Goal: Task Accomplishment & Management: Use online tool/utility

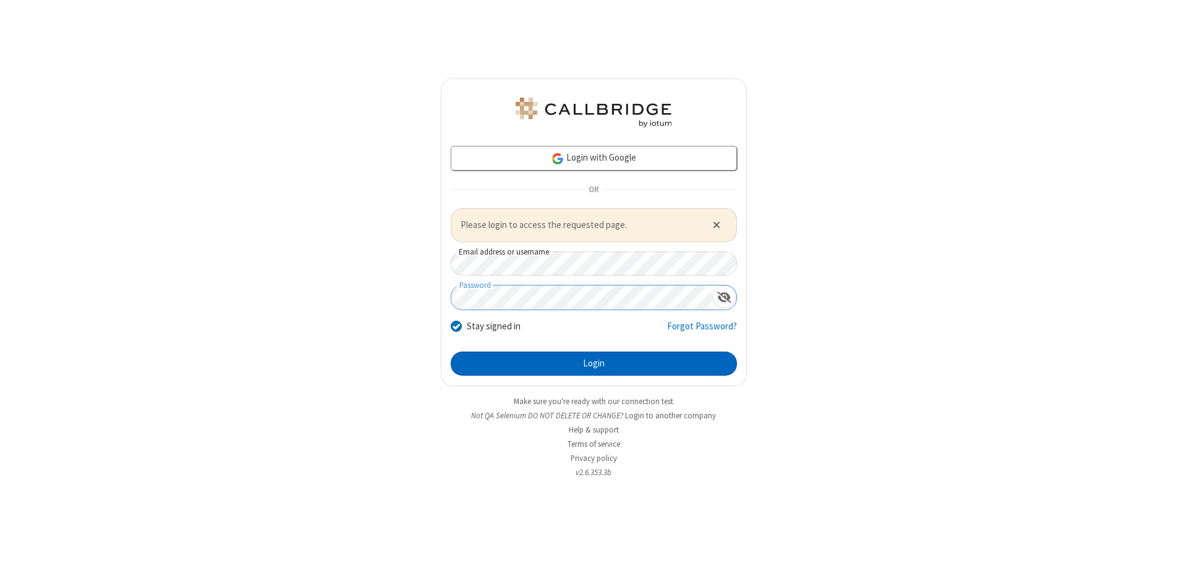
click at [593, 363] on button "Login" at bounding box center [594, 364] width 286 height 25
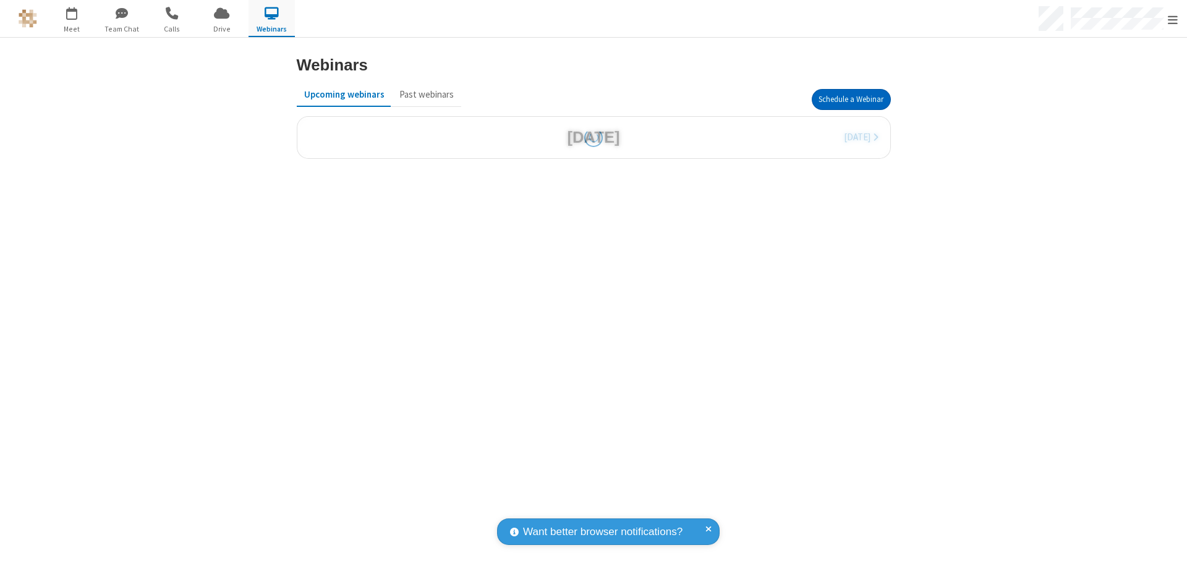
click at [851, 100] on button "Schedule a Webinar" at bounding box center [851, 99] width 79 height 21
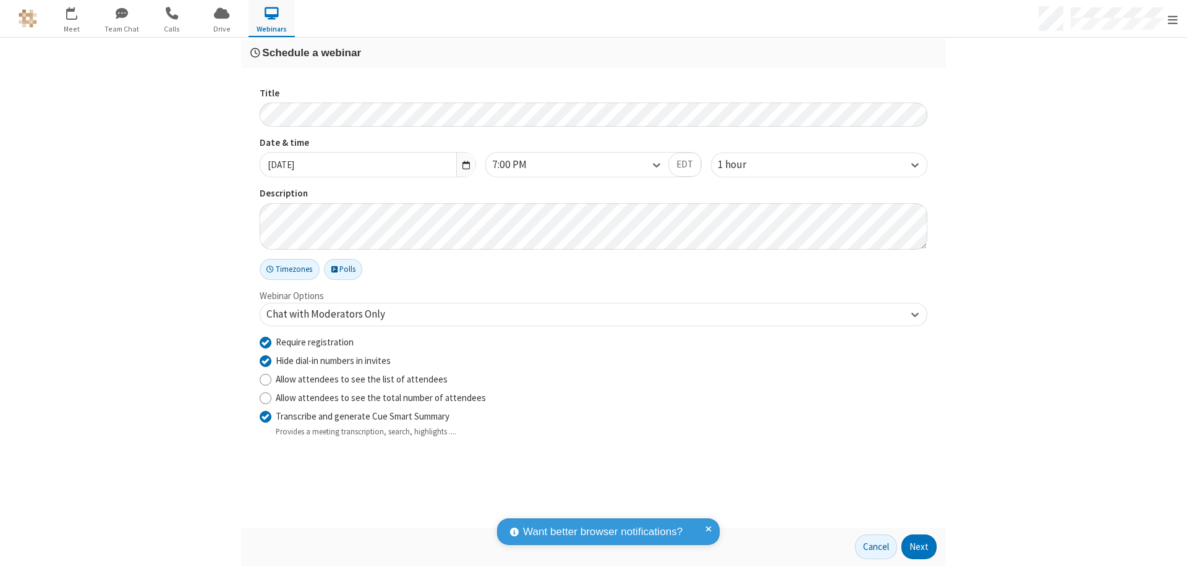
click at [265, 342] on input "Require registration" at bounding box center [266, 342] width 12 height 13
checkbox input "false"
click at [919, 547] on button "Next" at bounding box center [918, 547] width 35 height 25
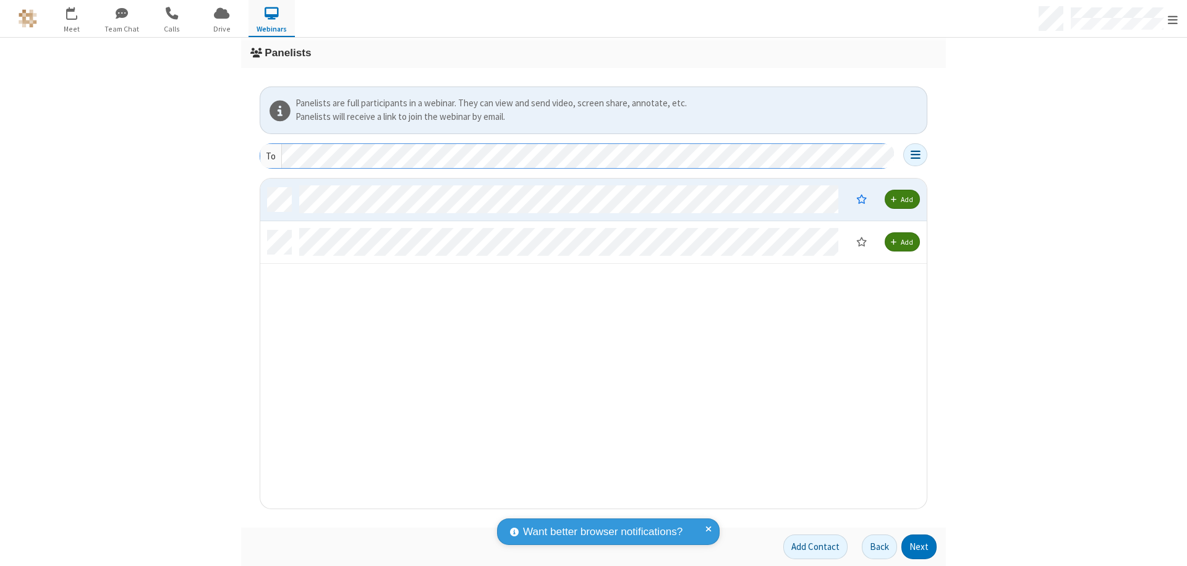
scroll to position [321, 657]
click at [919, 547] on button "Next" at bounding box center [918, 547] width 35 height 25
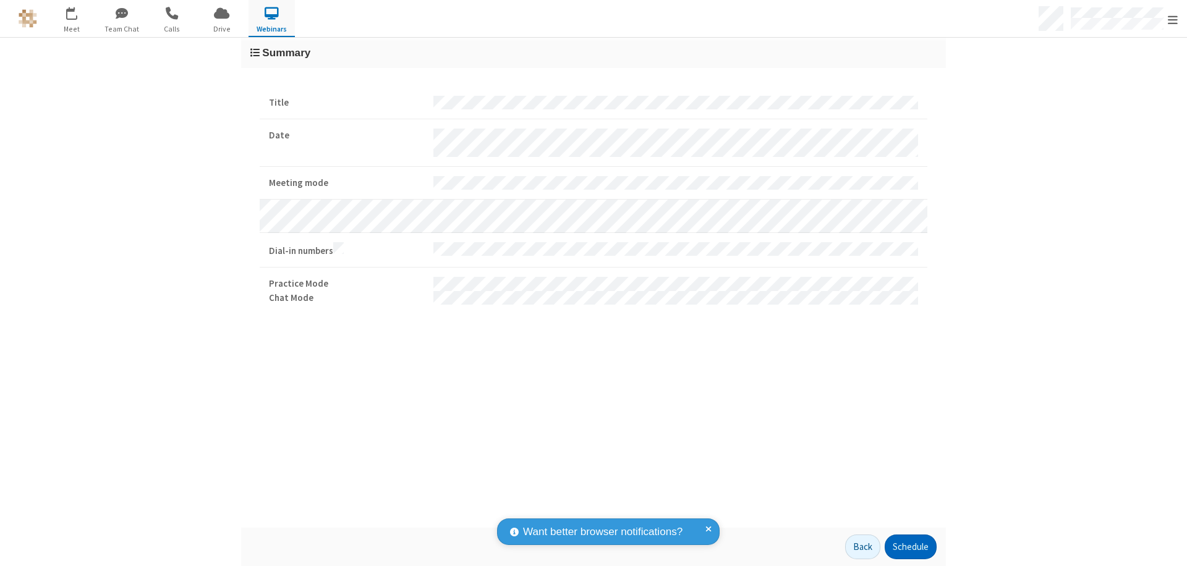
click at [910, 547] on button "Schedule" at bounding box center [911, 547] width 52 height 25
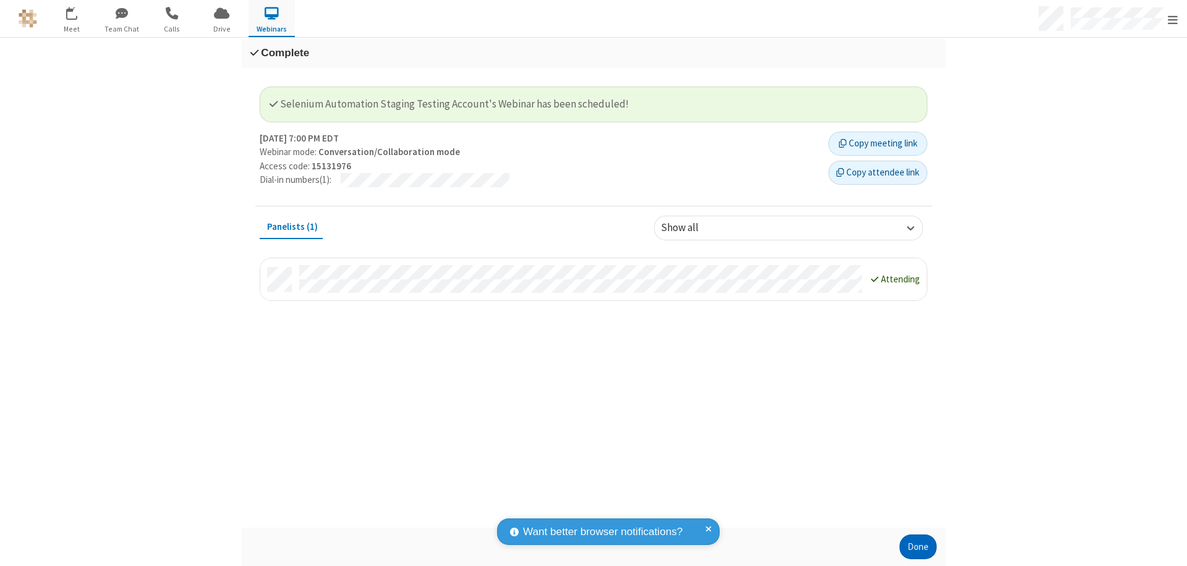
click at [918, 547] on button "Done" at bounding box center [917, 547] width 37 height 25
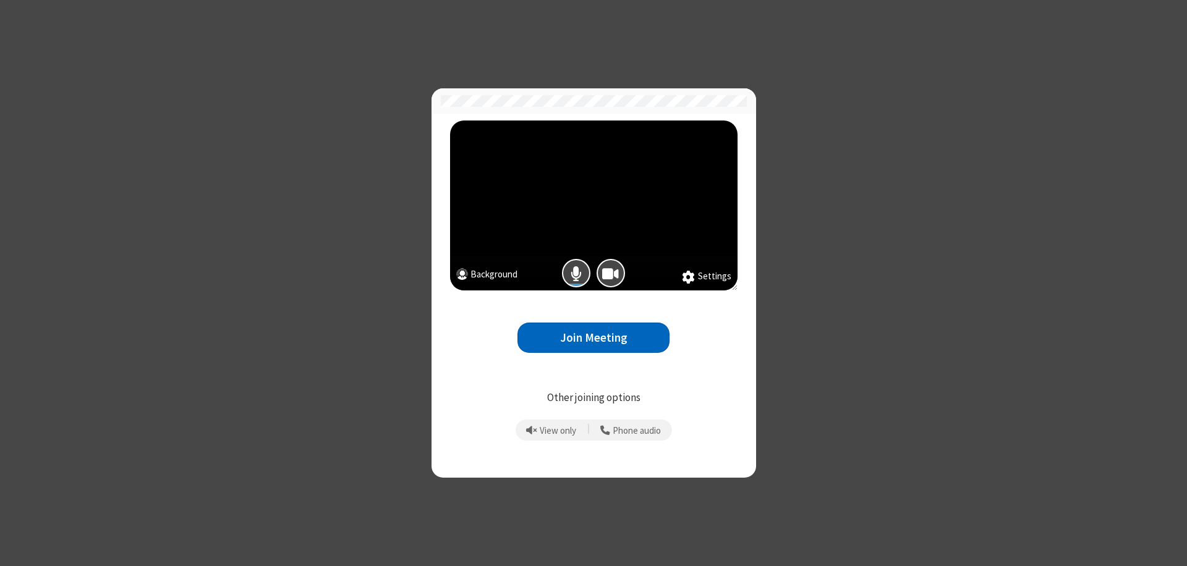
click at [593, 337] on button "Join Meeting" at bounding box center [593, 338] width 152 height 30
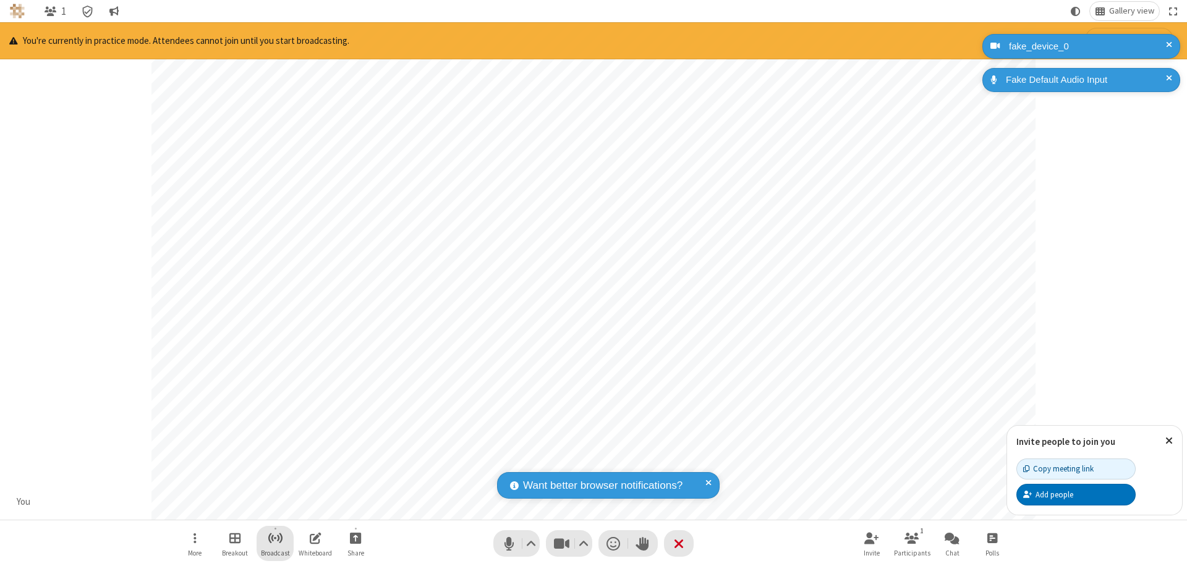
click at [274, 538] on span "Start broadcast" at bounding box center [275, 537] width 15 height 15
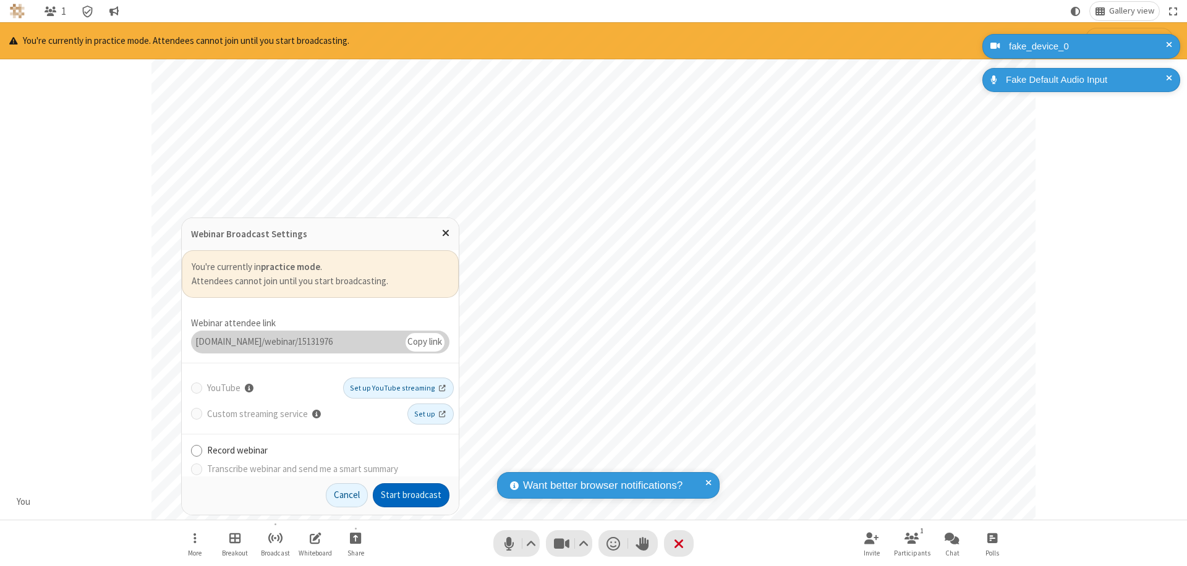
click at [411, 495] on button "Start broadcast" at bounding box center [411, 495] width 77 height 25
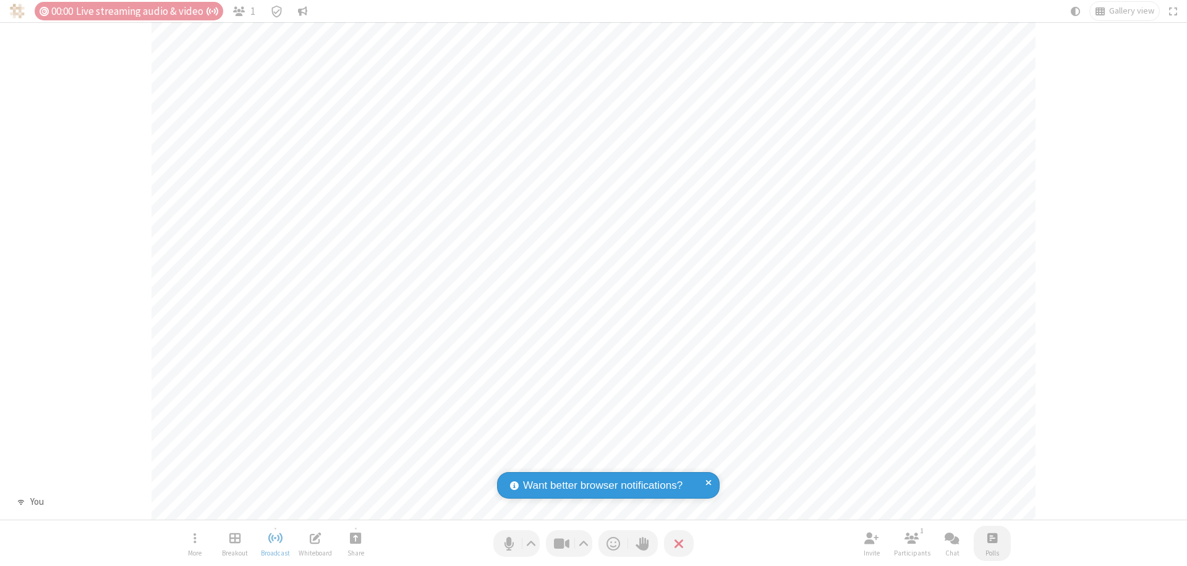
click at [991, 538] on span "Open poll" at bounding box center [992, 537] width 10 height 15
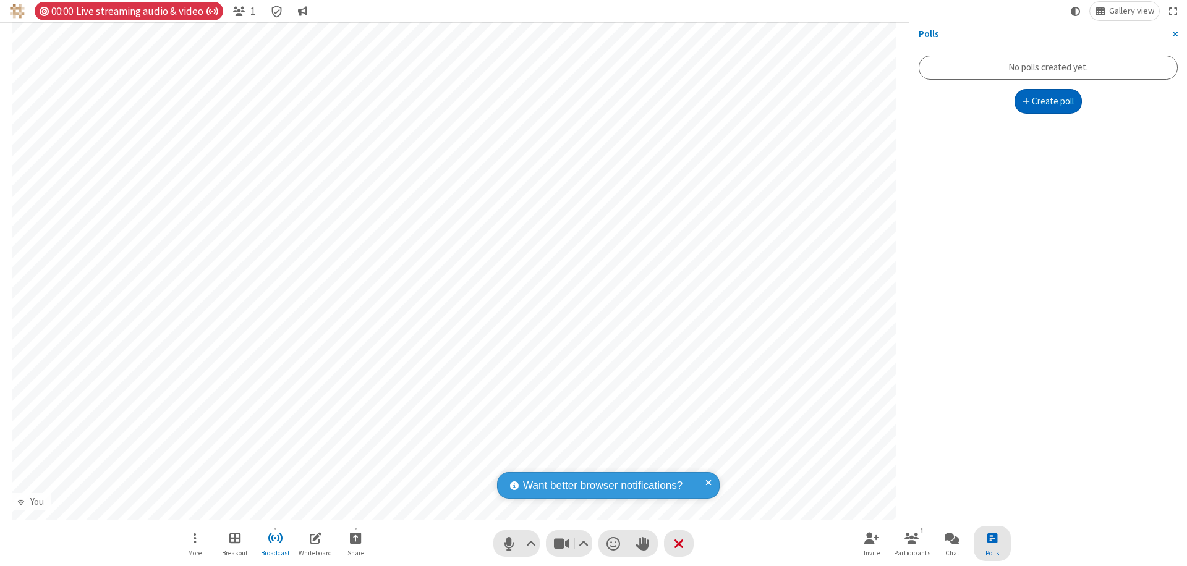
click at [1048, 101] on button "Create poll" at bounding box center [1048, 101] width 68 height 25
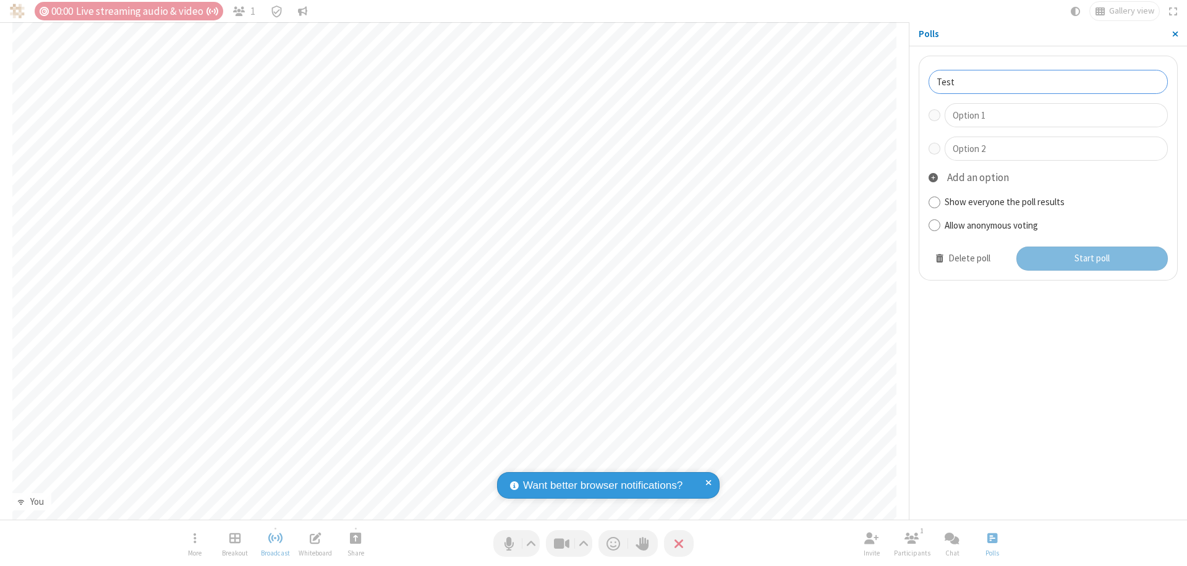
type input "Test"
type input "Yes"
type input "No"
click at [1091, 258] on button "Start poll" at bounding box center [1092, 259] width 152 height 25
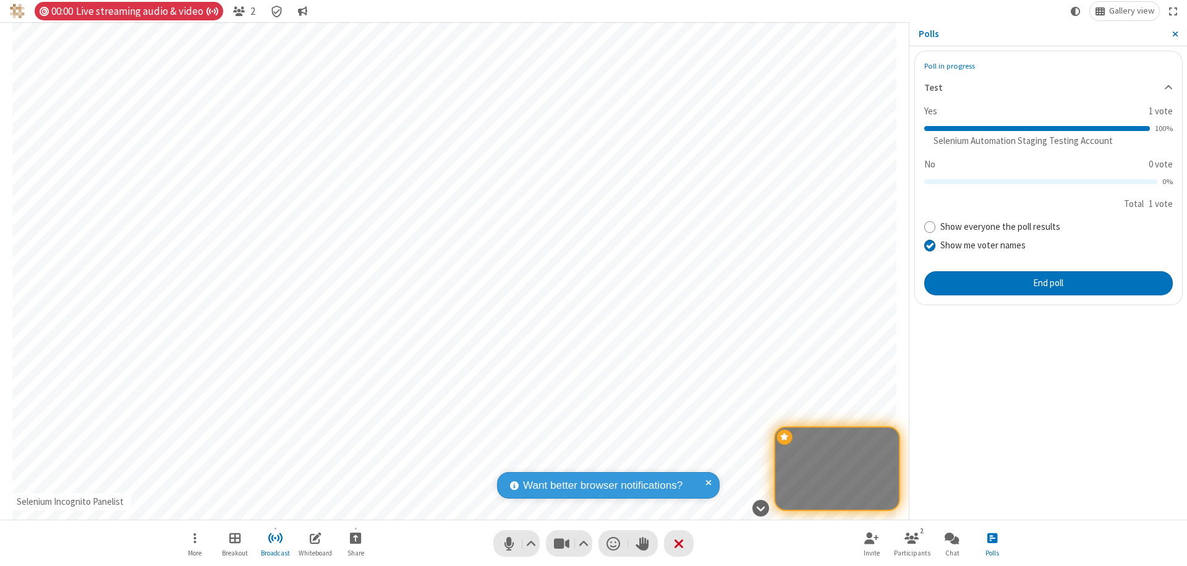
click at [1174, 34] on span "Close sidebar" at bounding box center [1175, 34] width 6 height 10
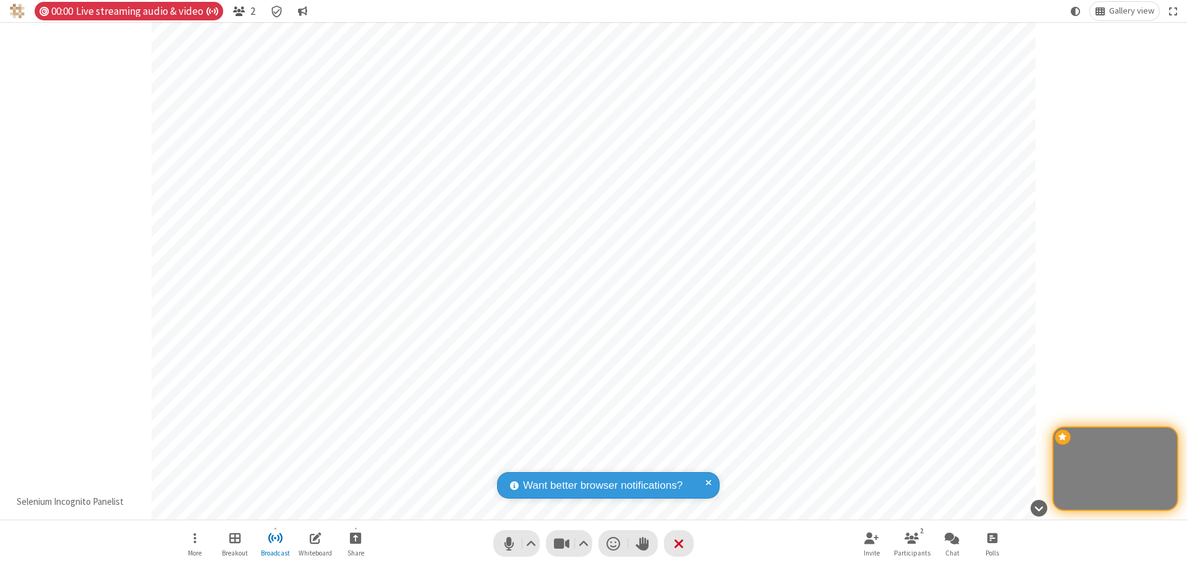
click at [238, 11] on span "Open participant list" at bounding box center [239, 12] width 12 height 12
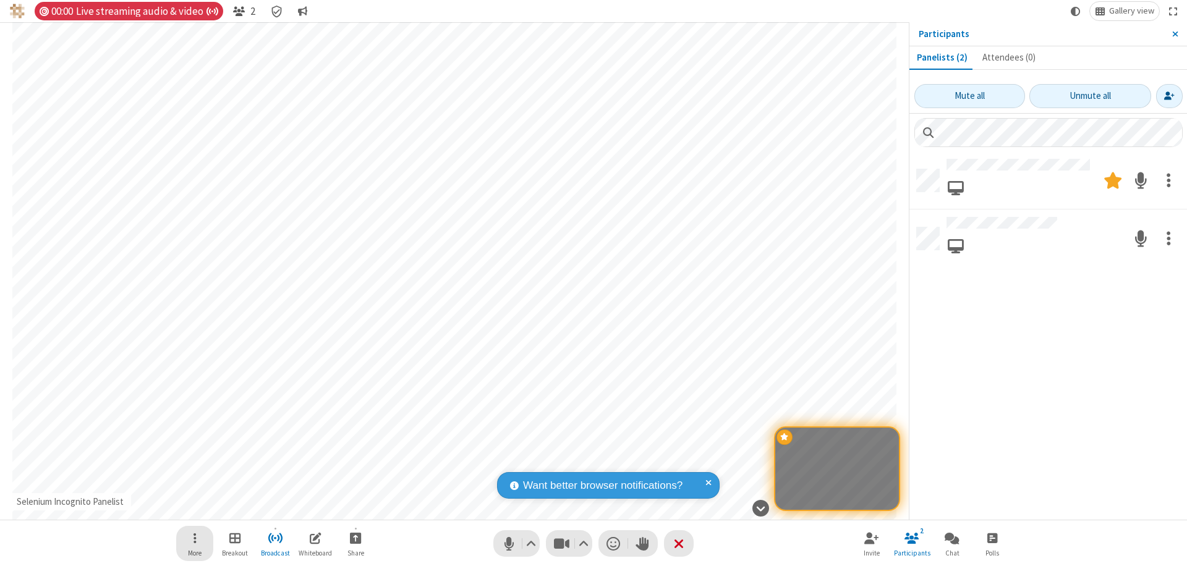
click at [194, 538] on span "Open menu" at bounding box center [194, 537] width 3 height 15
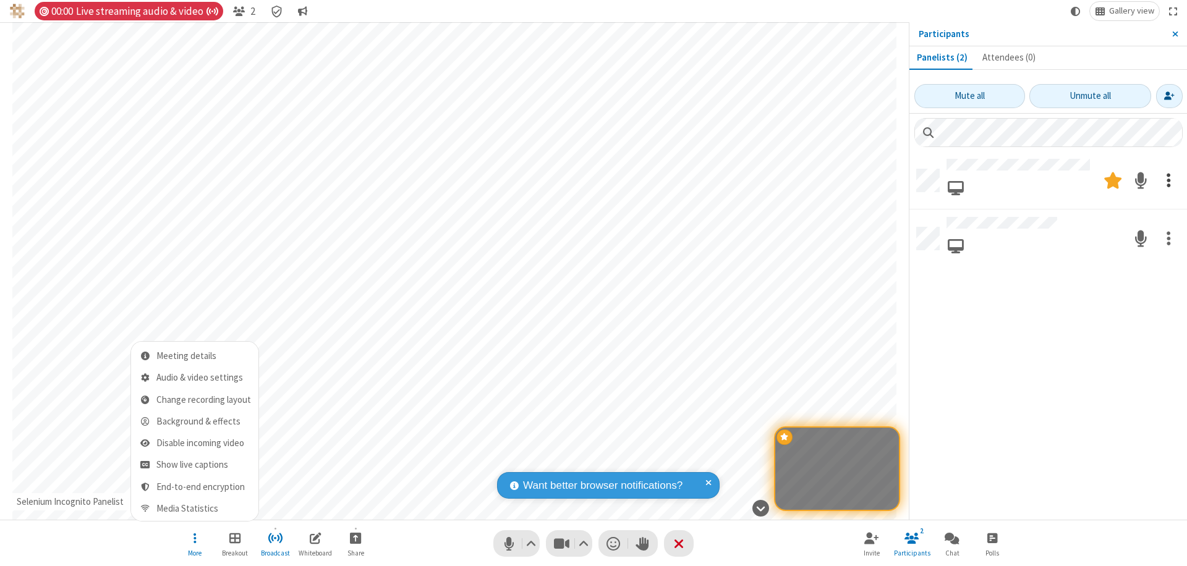
click at [194, 538] on span "Open menu" at bounding box center [194, 537] width 3 height 15
click at [1168, 179] on span at bounding box center [1168, 180] width 4 height 23
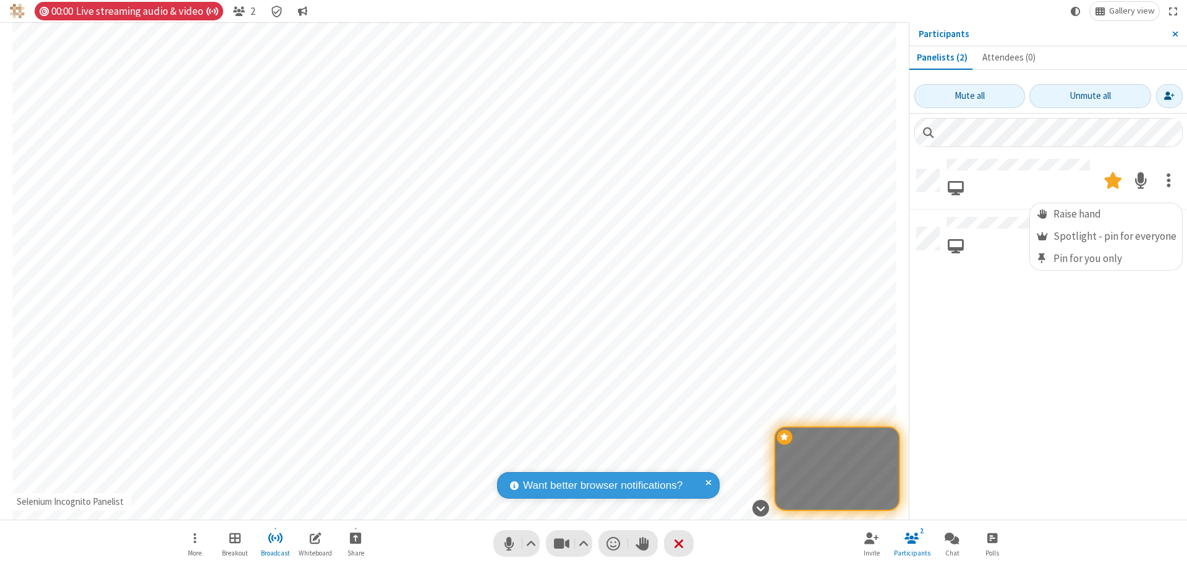
click at [1168, 179] on span at bounding box center [1168, 180] width 4 height 23
click at [1168, 235] on span at bounding box center [1168, 238] width 4 height 23
click at [1044, 270] on span "Moderator" at bounding box center [1041, 271] width 13 height 12
click at [1174, 34] on span "Close sidebar" at bounding box center [1175, 34] width 6 height 10
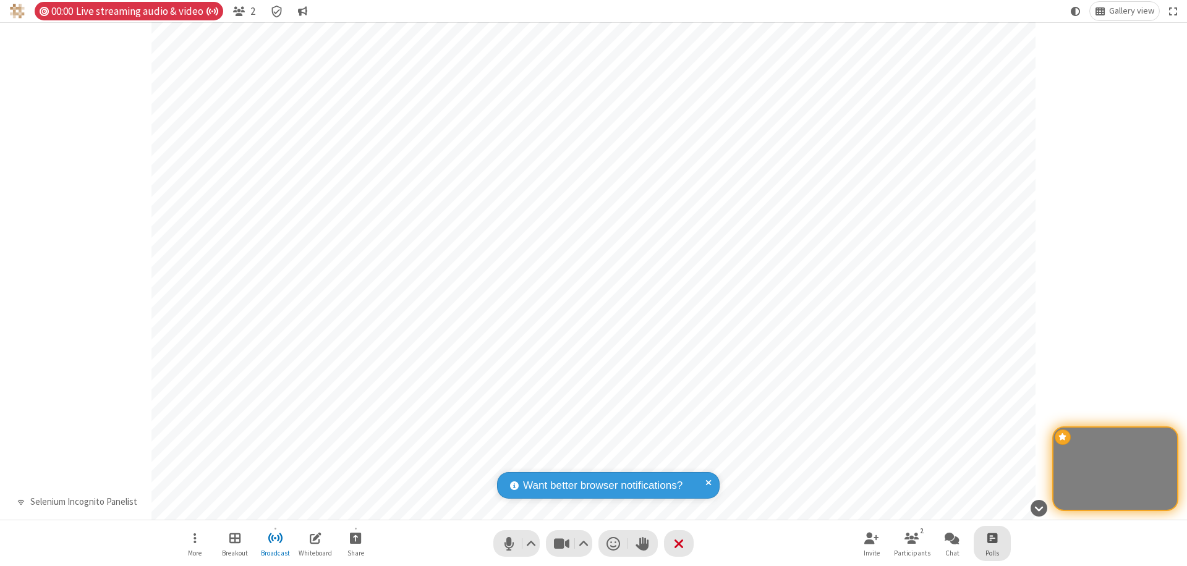
click at [991, 538] on span "Open poll" at bounding box center [992, 537] width 10 height 15
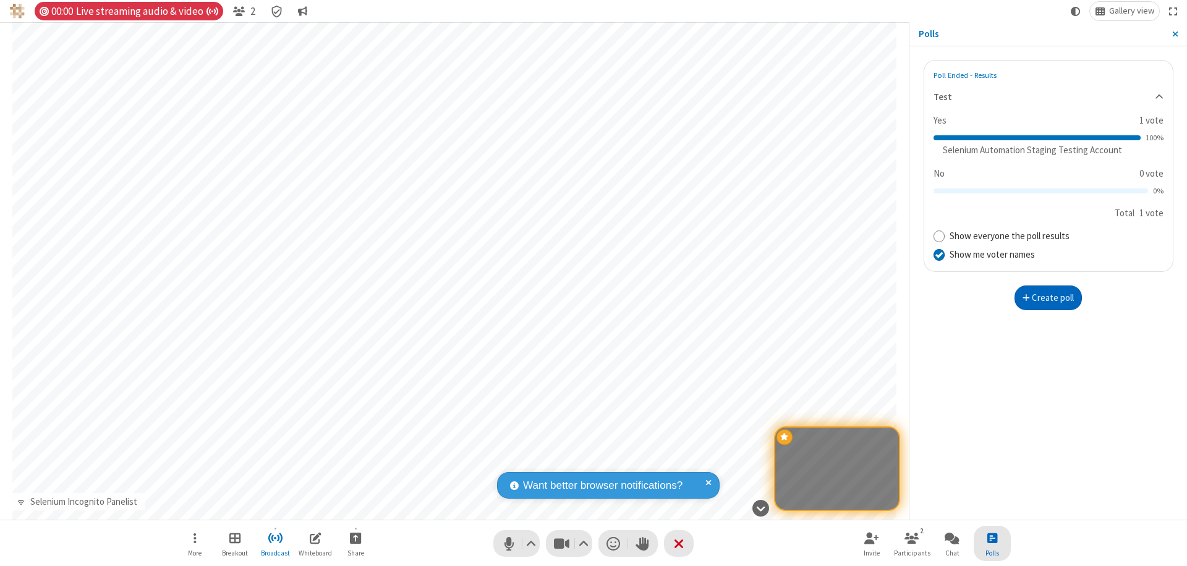
click at [1048, 297] on button "Create poll" at bounding box center [1048, 298] width 68 height 25
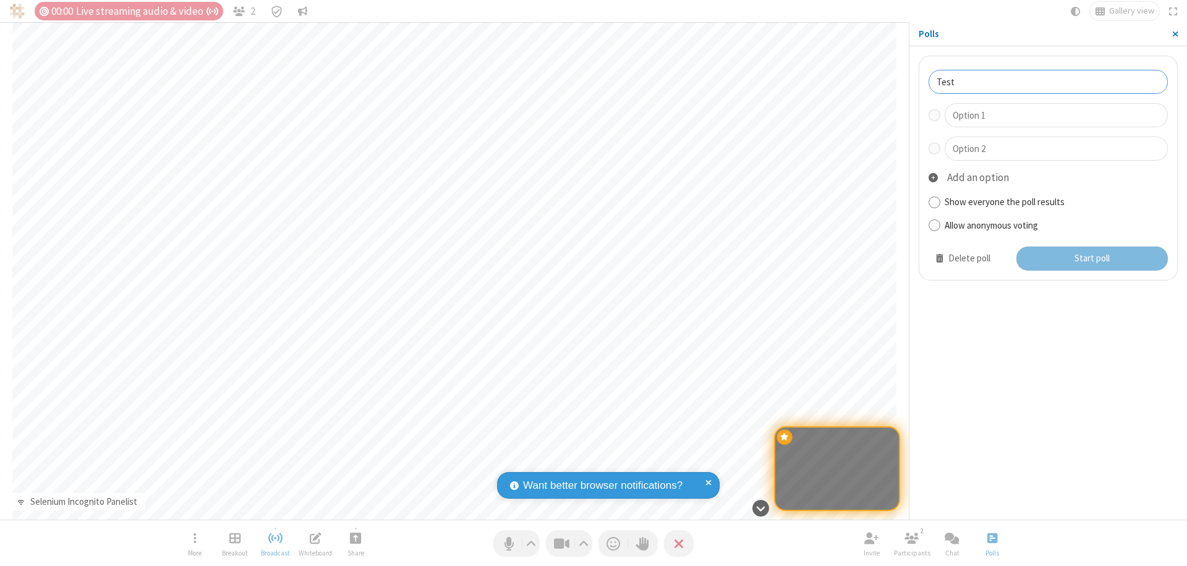
type input "Test"
type input "Yes"
type input "No"
click at [1091, 258] on button "Start poll" at bounding box center [1092, 259] width 152 height 25
